Goal: Transaction & Acquisition: Purchase product/service

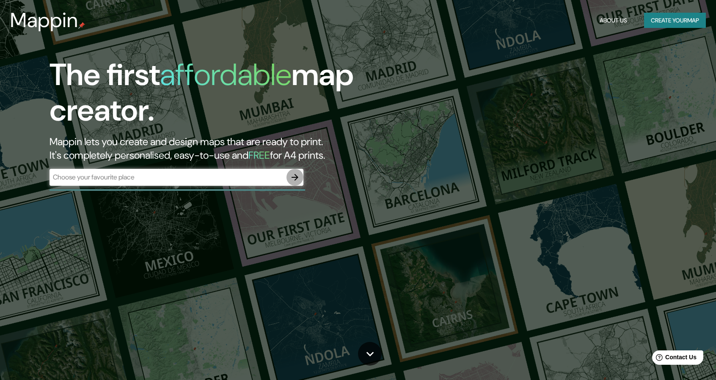
click at [294, 179] on icon "button" at bounding box center [295, 177] width 10 height 10
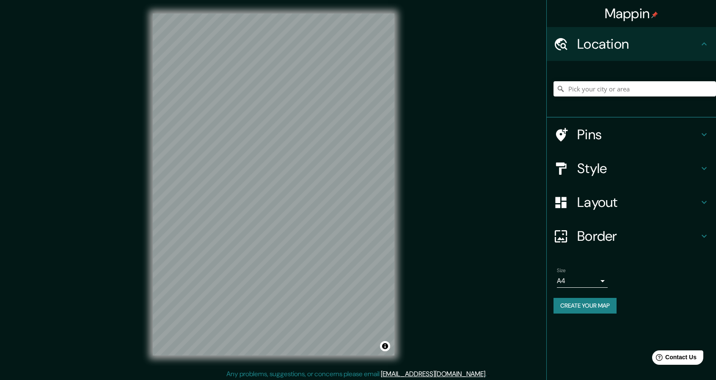
click at [621, 96] on div at bounding box center [634, 89] width 162 height 42
click at [624, 92] on input "Pick your city or area" at bounding box center [634, 88] width 162 height 15
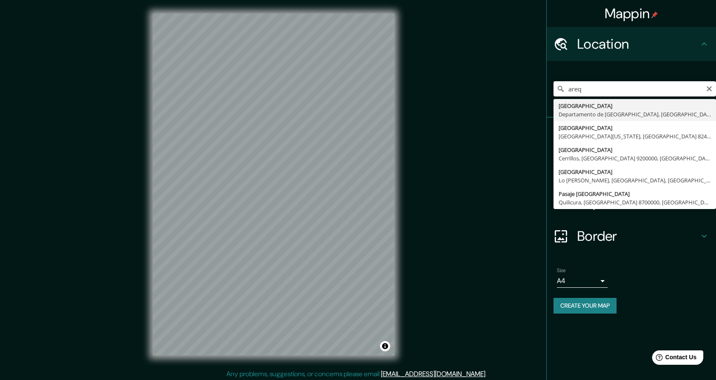
type input "[GEOGRAPHIC_DATA], [GEOGRAPHIC_DATA], [GEOGRAPHIC_DATA]"
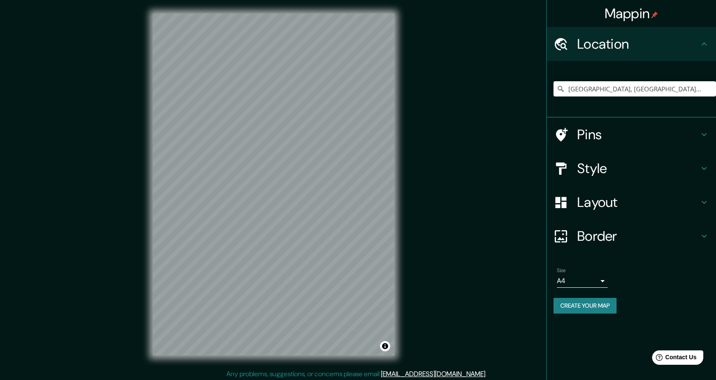
scroll to position [3, 0]
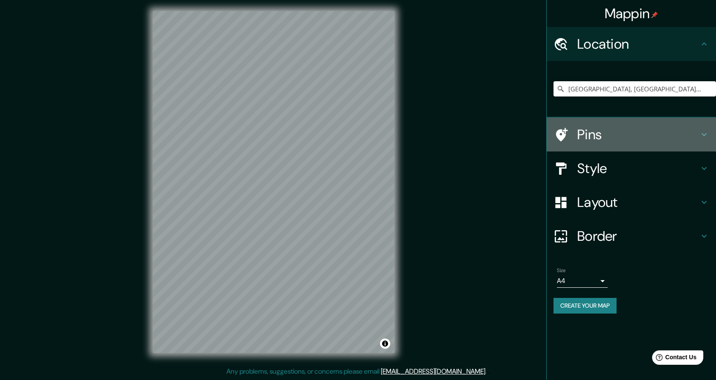
click at [703, 131] on icon at bounding box center [704, 134] width 10 height 10
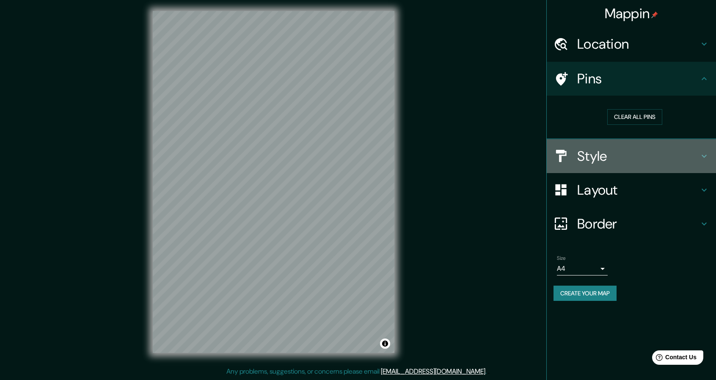
click at [701, 154] on icon at bounding box center [704, 156] width 10 height 10
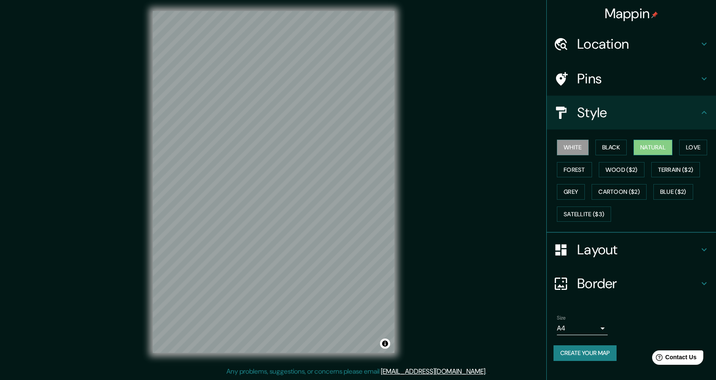
click at [668, 150] on button "Natural" at bounding box center [652, 148] width 39 height 16
click at [696, 144] on button "Love" at bounding box center [693, 148] width 28 height 16
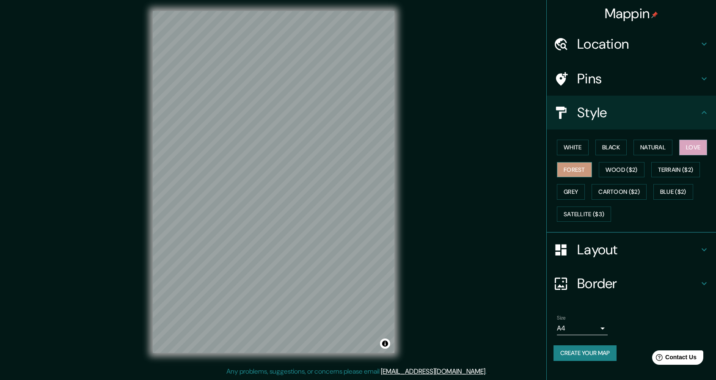
click at [586, 173] on button "Forest" at bounding box center [574, 170] width 35 height 16
click at [574, 188] on button "Grey" at bounding box center [571, 192] width 28 height 16
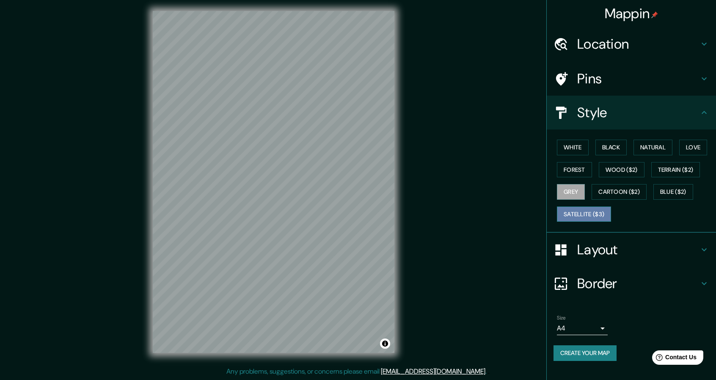
click at [580, 212] on button "Satellite ($3)" at bounding box center [584, 214] width 54 height 16
click at [618, 186] on button "Cartoon ($2)" at bounding box center [618, 192] width 55 height 16
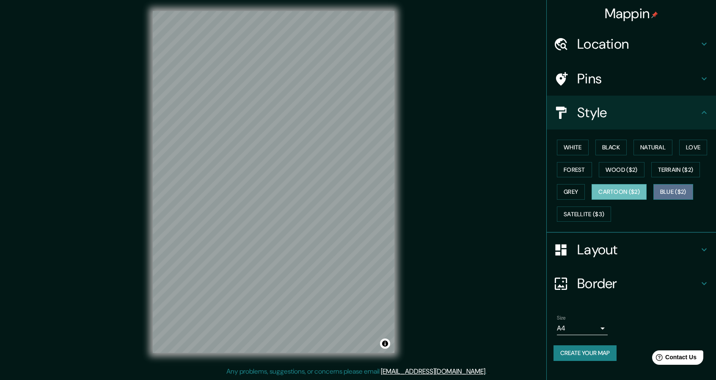
click at [675, 187] on button "Blue ($2)" at bounding box center [673, 192] width 40 height 16
click at [679, 168] on button "Terrain ($2)" at bounding box center [675, 170] width 49 height 16
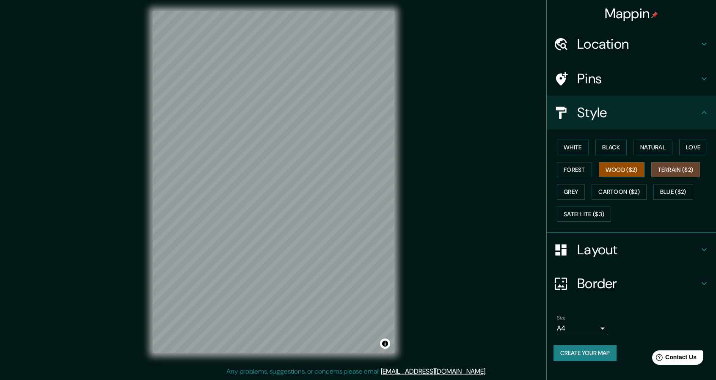
click at [630, 168] on button "Wood ($2)" at bounding box center [622, 170] width 46 height 16
click at [581, 172] on button "Forest" at bounding box center [574, 170] width 35 height 16
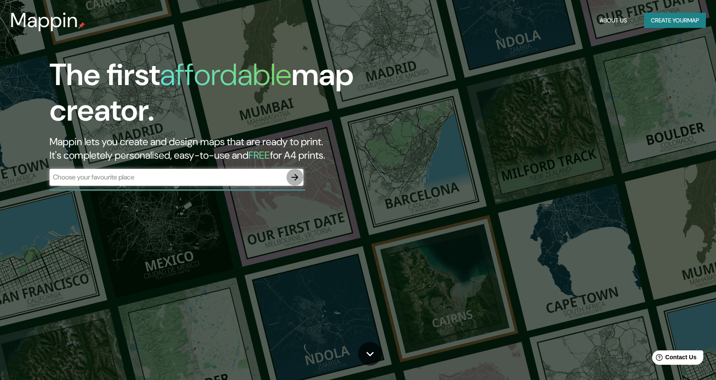
click at [300, 178] on icon "button" at bounding box center [295, 177] width 10 height 10
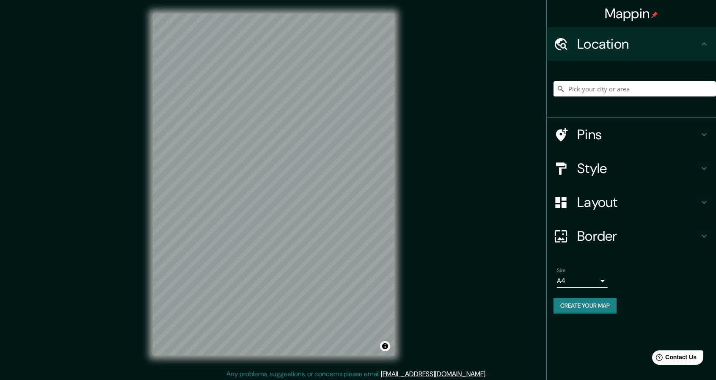
click at [638, 90] on input "Pick your city or area" at bounding box center [634, 88] width 162 height 15
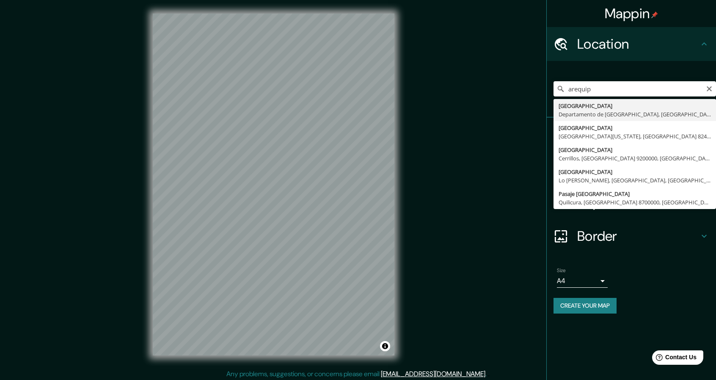
type input "[GEOGRAPHIC_DATA], [GEOGRAPHIC_DATA], [GEOGRAPHIC_DATA]"
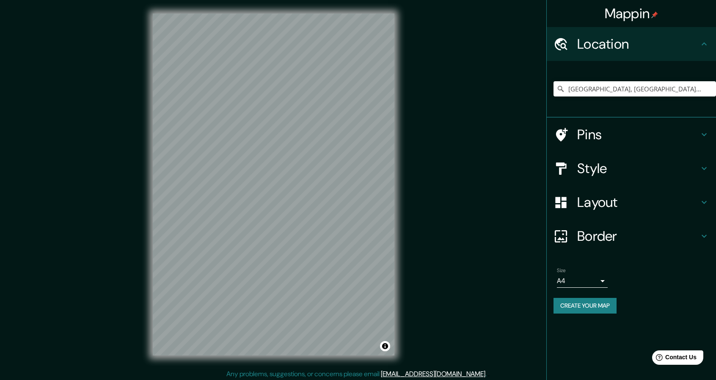
click at [706, 136] on icon at bounding box center [704, 134] width 10 height 10
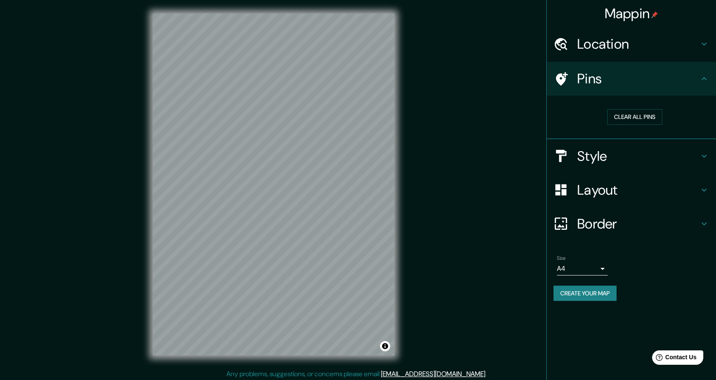
click at [704, 154] on icon at bounding box center [704, 156] width 10 height 10
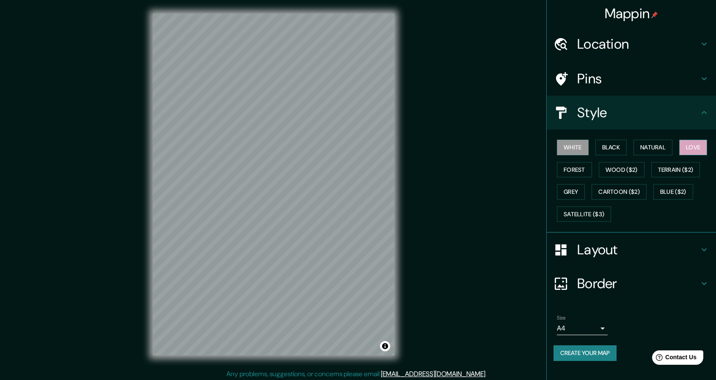
click at [696, 152] on button "Love" at bounding box center [693, 148] width 28 height 16
click at [654, 146] on button "Natural" at bounding box center [652, 148] width 39 height 16
click at [608, 151] on button "Black" at bounding box center [611, 148] width 32 height 16
click at [570, 169] on button "Forest" at bounding box center [574, 170] width 35 height 16
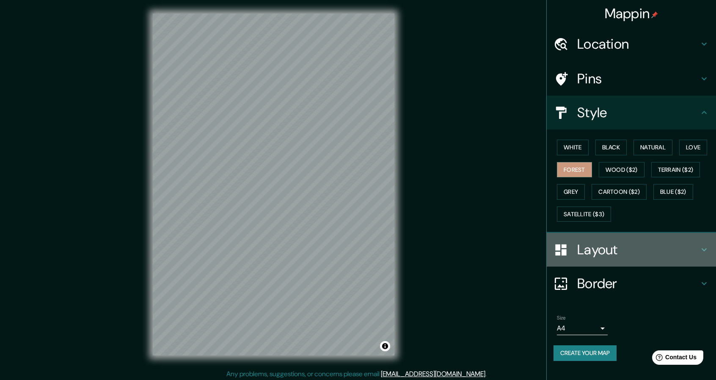
click at [708, 245] on icon at bounding box center [704, 250] width 10 height 10
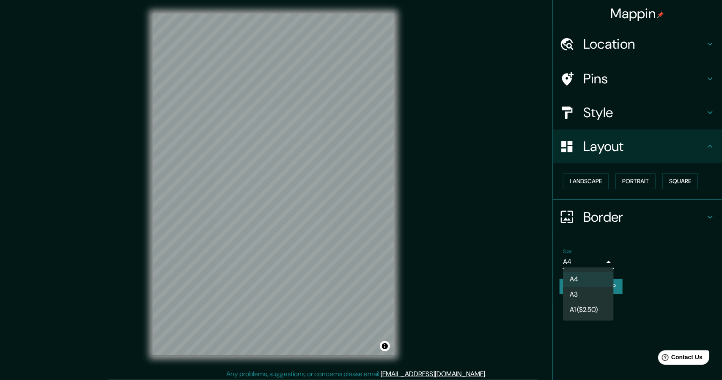
click at [604, 262] on body "Mappin Location [GEOGRAPHIC_DATA], [GEOGRAPHIC_DATA], [GEOGRAPHIC_DATA] Pins St…" at bounding box center [361, 190] width 722 height 380
click at [587, 291] on li "A3" at bounding box center [588, 294] width 51 height 15
type input "a4"
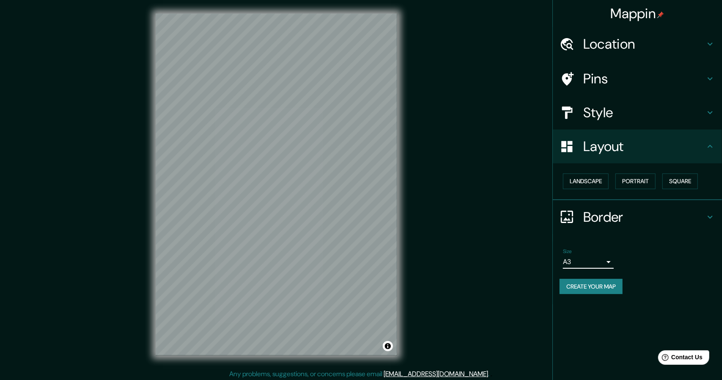
click at [601, 265] on body "Mappin Location [GEOGRAPHIC_DATA], [GEOGRAPHIC_DATA], [GEOGRAPHIC_DATA] Pins St…" at bounding box center [361, 190] width 722 height 380
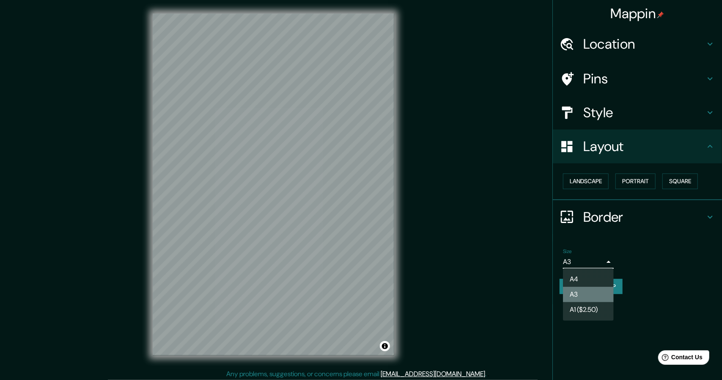
click at [575, 289] on li "A3" at bounding box center [588, 294] width 51 height 15
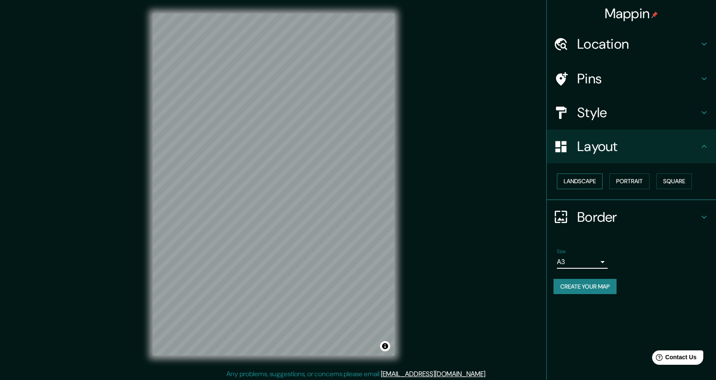
click at [585, 184] on button "Landscape" at bounding box center [580, 181] width 46 height 16
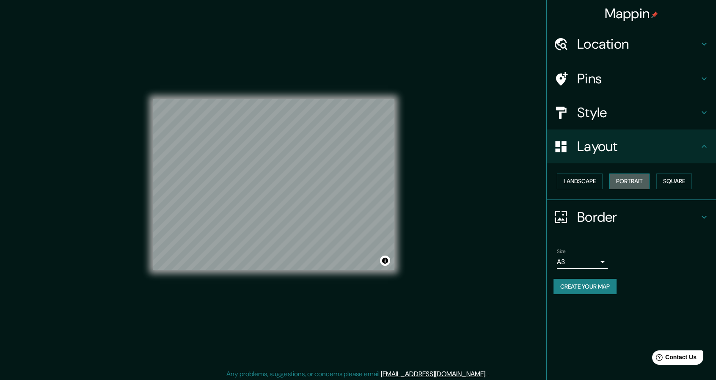
click at [622, 178] on button "Portrait" at bounding box center [629, 181] width 40 height 16
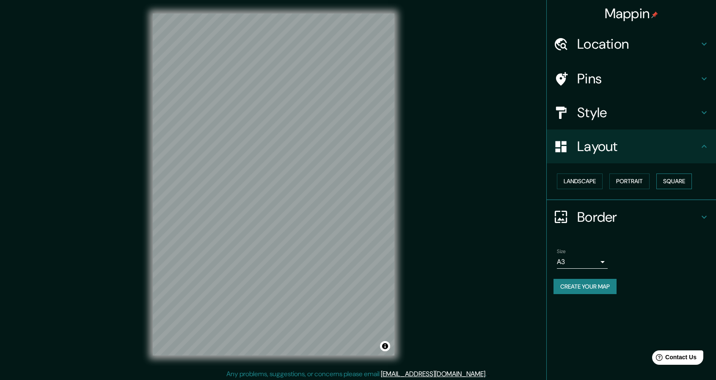
click at [681, 178] on button "Square" at bounding box center [674, 181] width 36 height 16
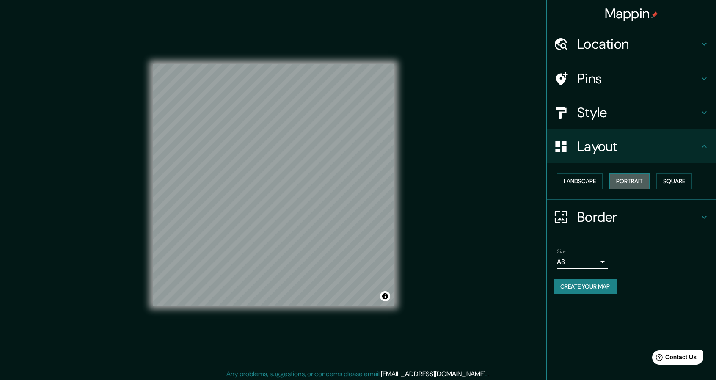
click at [631, 179] on button "Portrait" at bounding box center [629, 181] width 40 height 16
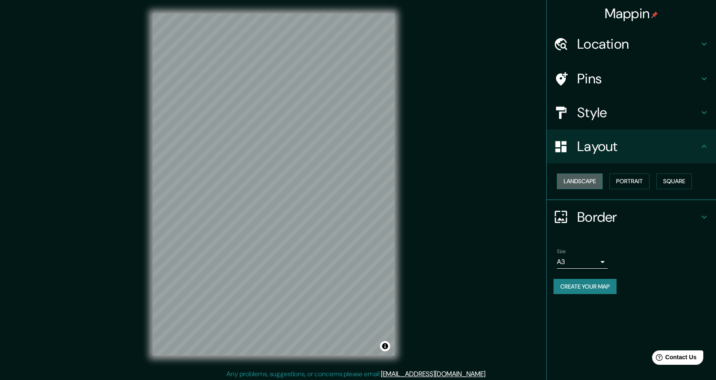
click at [577, 181] on button "Landscape" at bounding box center [580, 181] width 46 height 16
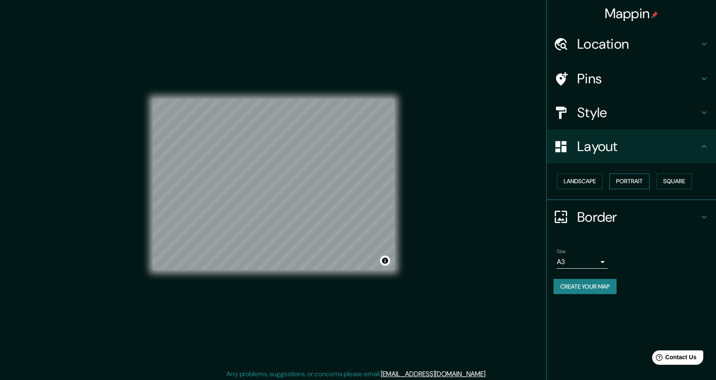
click at [639, 179] on button "Portrait" at bounding box center [629, 181] width 40 height 16
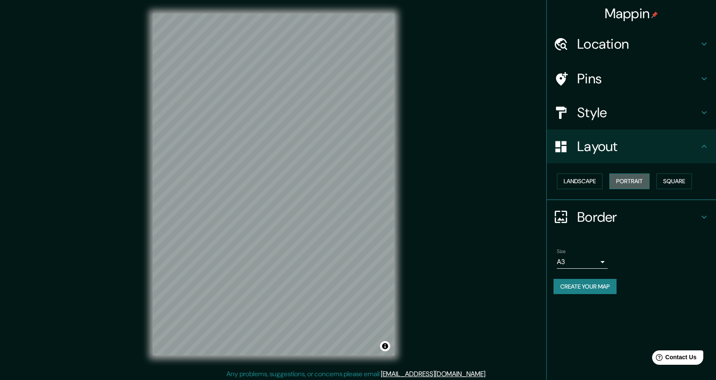
click at [630, 176] on button "Portrait" at bounding box center [629, 181] width 40 height 16
click at [580, 181] on button "Landscape" at bounding box center [580, 181] width 46 height 16
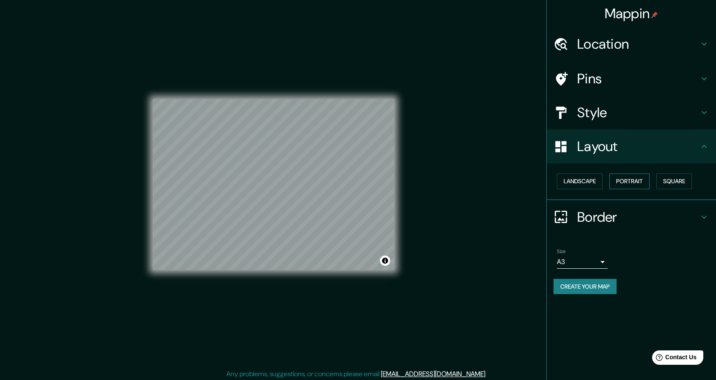
click at [638, 182] on button "Portrait" at bounding box center [629, 181] width 40 height 16
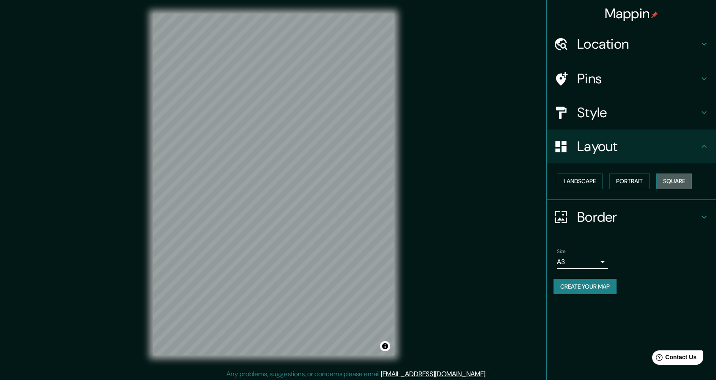
click at [683, 181] on button "Square" at bounding box center [674, 181] width 36 height 16
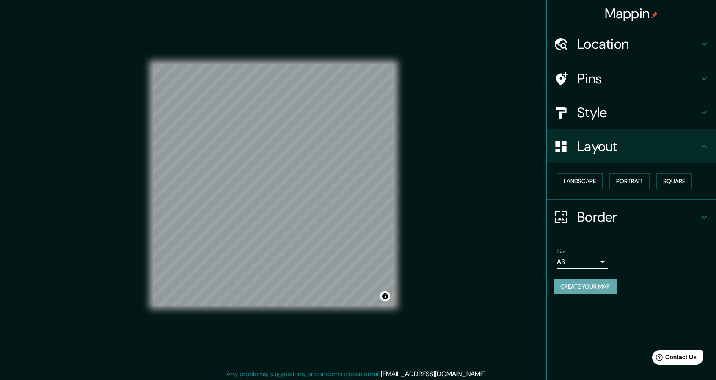
click at [604, 287] on button "Create your map" at bounding box center [584, 287] width 63 height 16
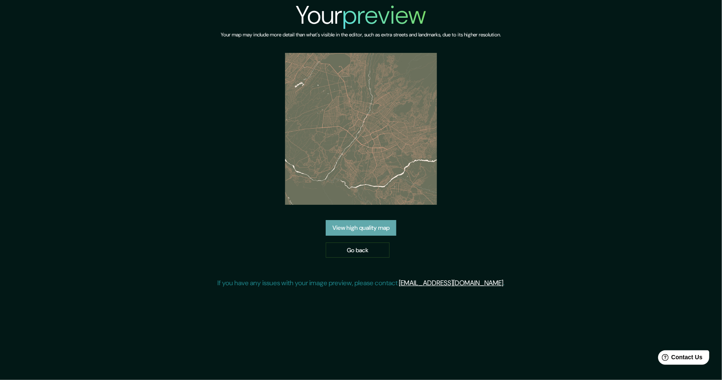
click at [375, 223] on link "View high quality map" at bounding box center [361, 228] width 71 height 16
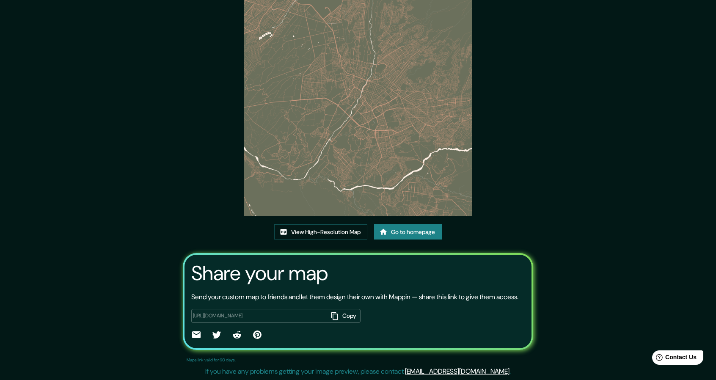
scroll to position [59, 0]
click at [436, 225] on link "Go to homepage" at bounding box center [408, 232] width 68 height 16
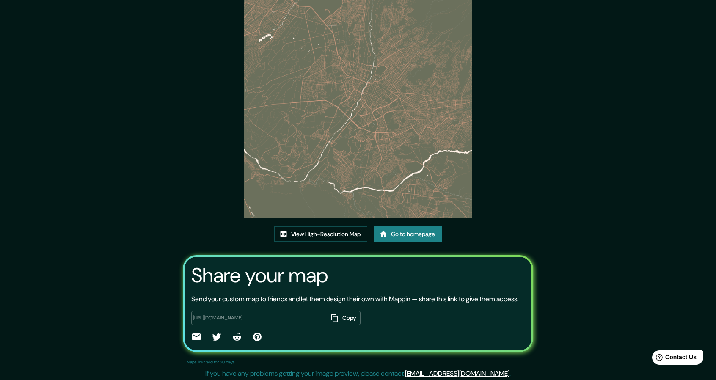
scroll to position [59, 0]
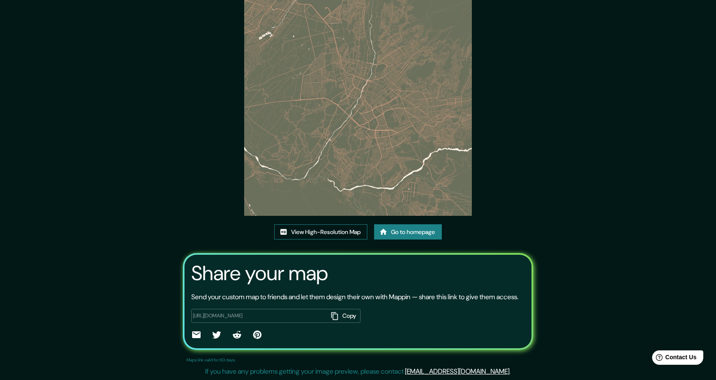
click at [310, 224] on link "View High-Resolution Map" at bounding box center [320, 232] width 93 height 16
